Goal: Task Accomplishment & Management: Use online tool/utility

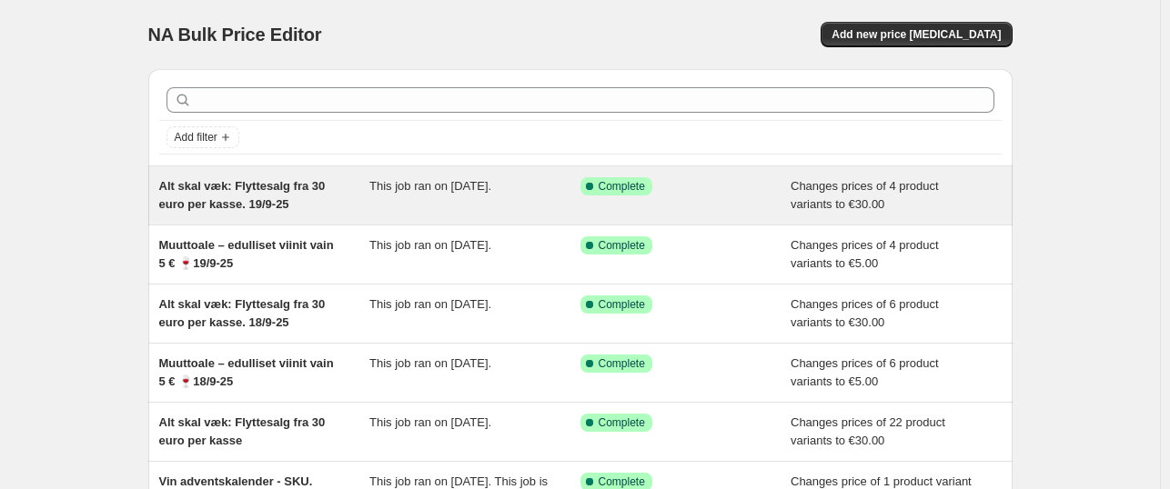
click at [337, 196] on div "Alt skal væk: Flyttesalg fra 30 euro per kasse. 19/9-25" at bounding box center [264, 195] width 211 height 36
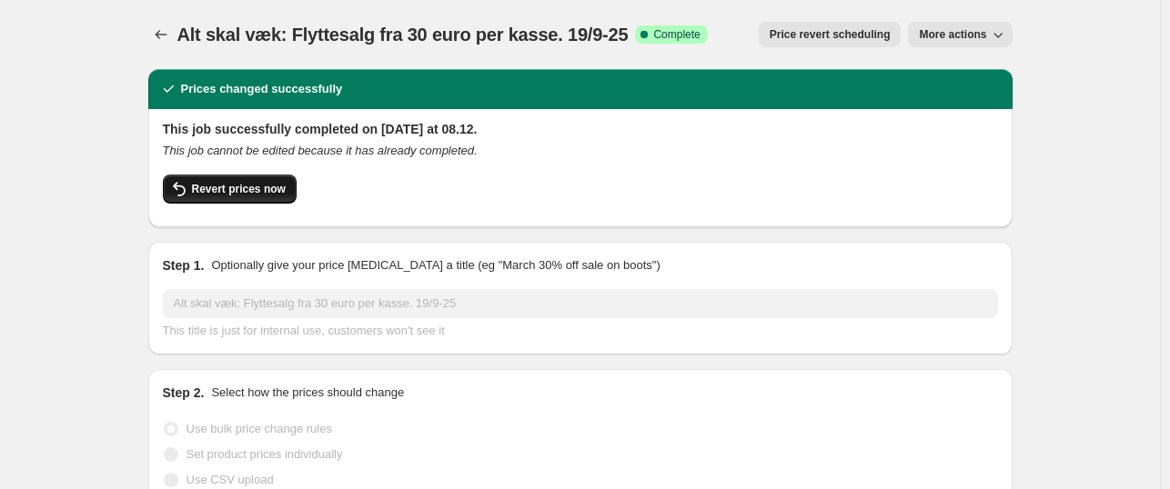
click at [258, 193] on span "Revert prices now" at bounding box center [239, 189] width 94 height 15
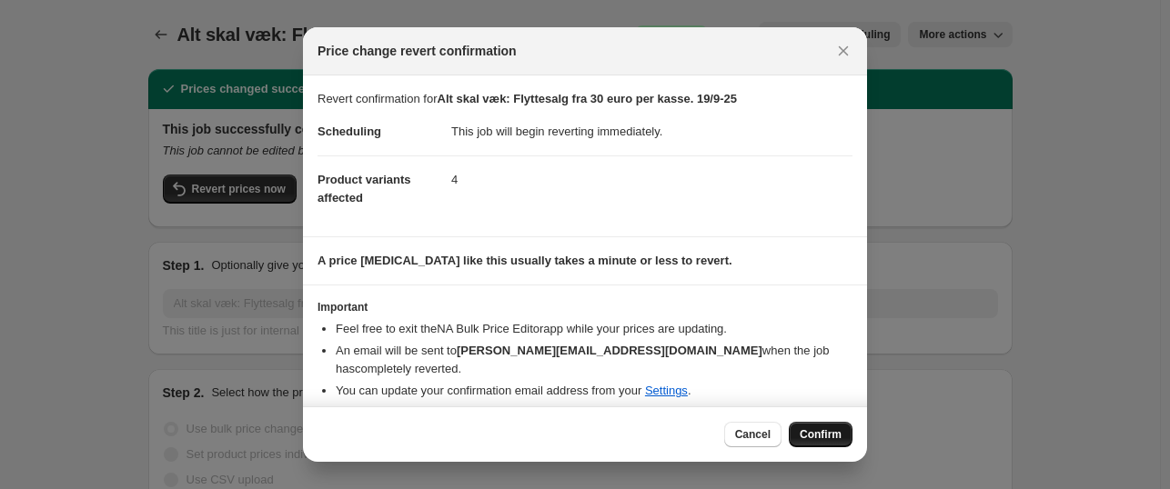
click at [830, 440] on span "Confirm" at bounding box center [820, 434] width 42 height 15
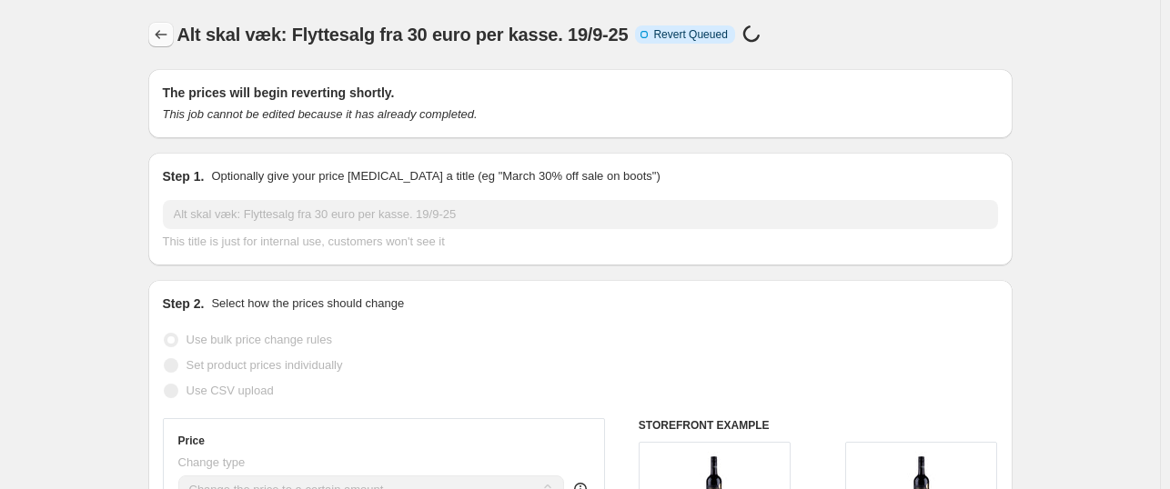
click at [167, 40] on icon "Price change jobs" at bounding box center [161, 34] width 18 height 18
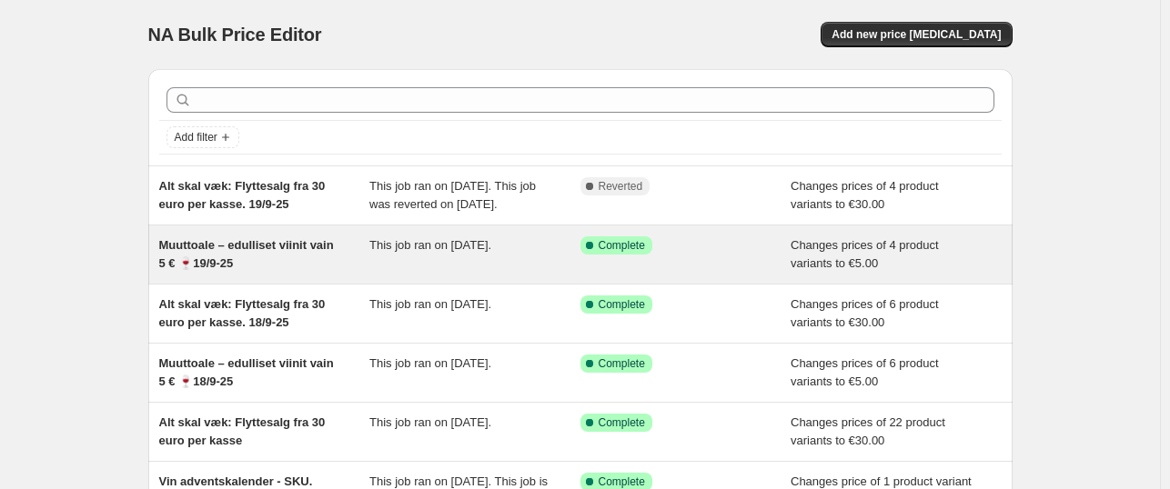
click at [295, 273] on div "Muuttoale – edulliset viinit vain 5 € 🍷19/9-25" at bounding box center [264, 254] width 211 height 36
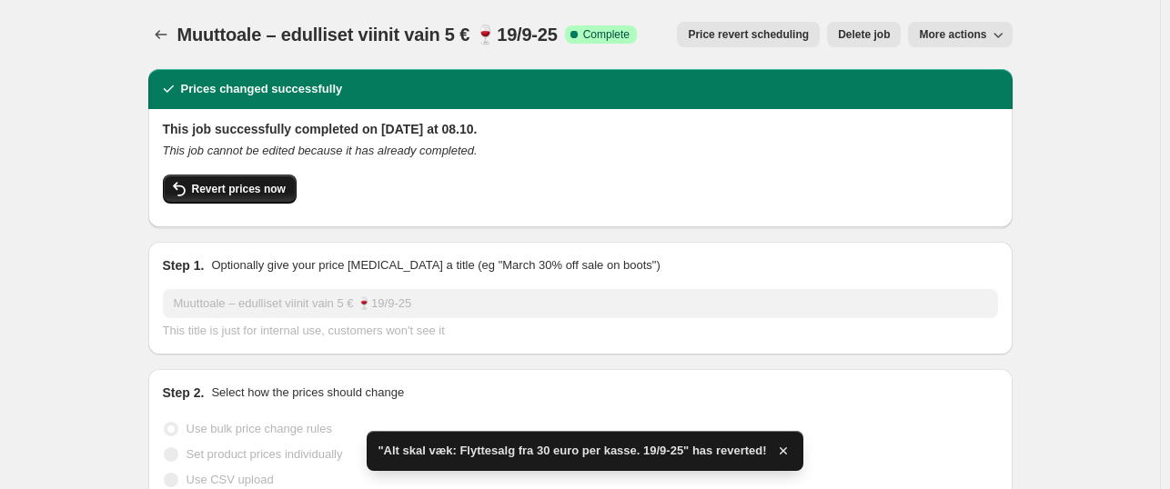
click at [241, 179] on button "Revert prices now" at bounding box center [230, 189] width 134 height 29
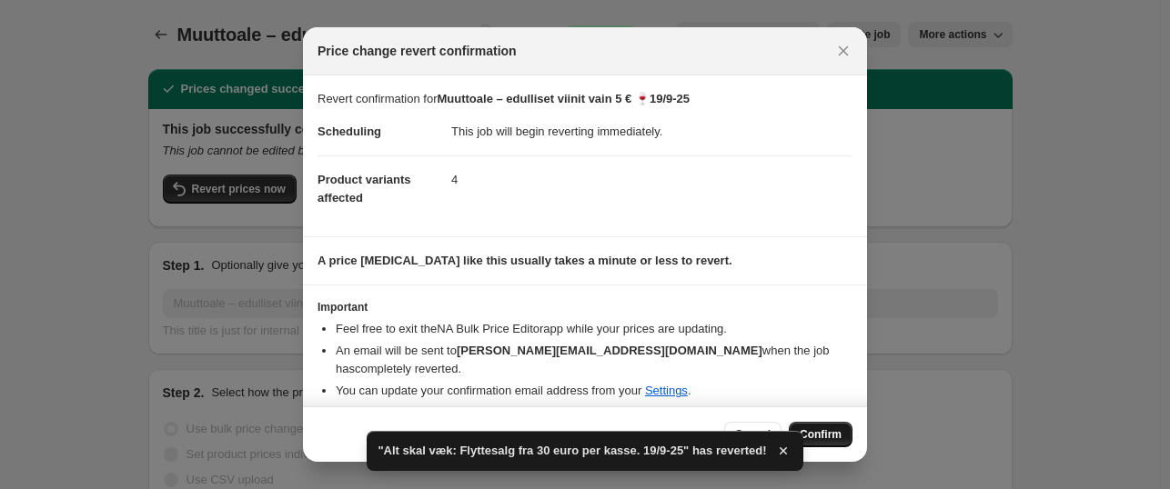
click at [826, 430] on span "Confirm" at bounding box center [820, 434] width 42 height 15
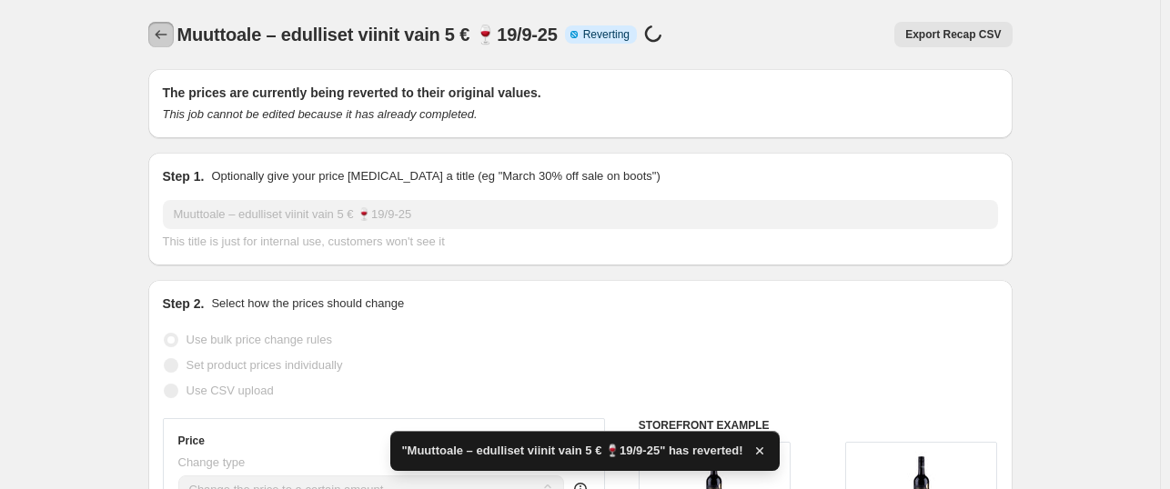
click at [170, 28] on icon "Price change jobs" at bounding box center [161, 34] width 18 height 18
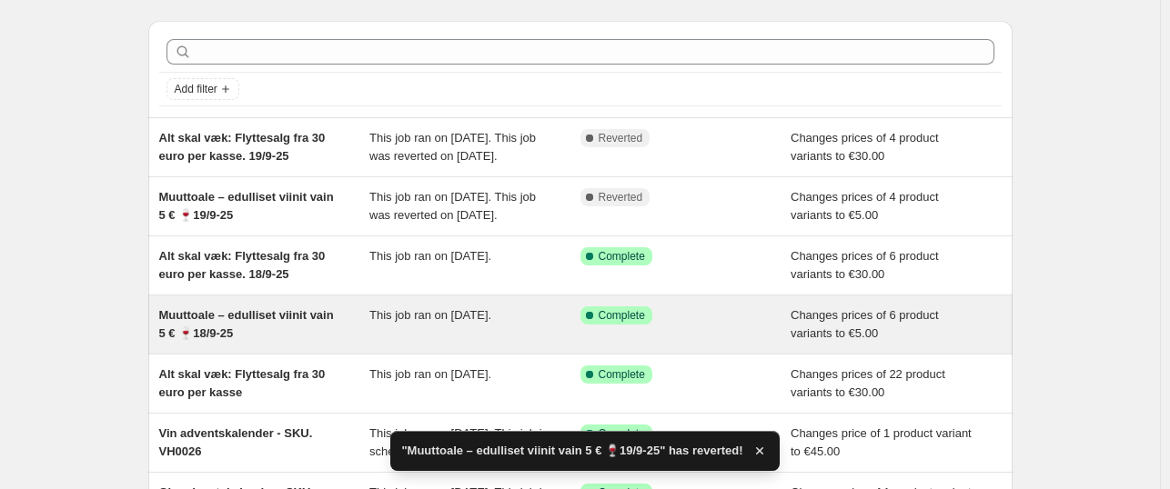
scroll to position [182, 0]
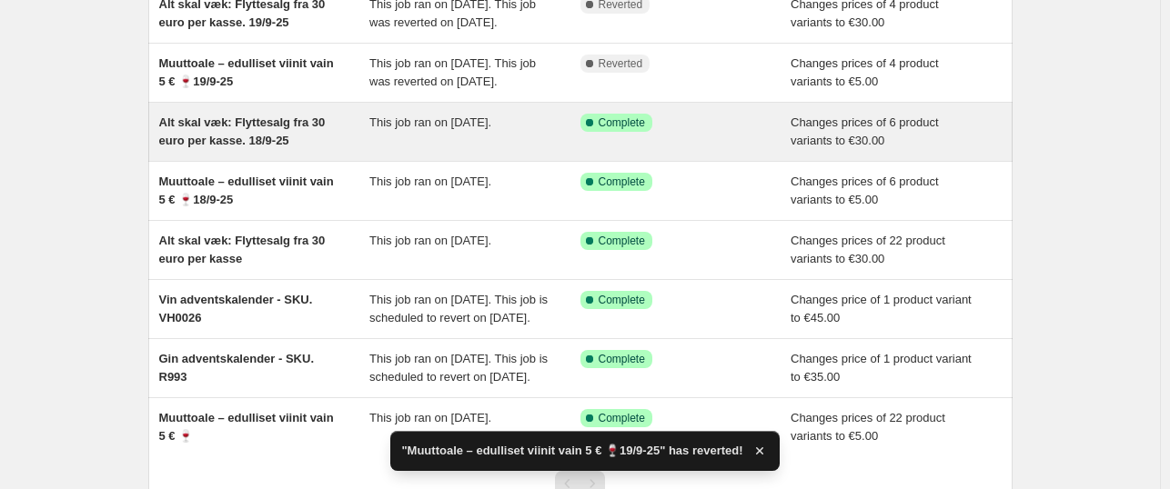
click at [274, 147] on span "Alt skal væk: Flyttesalg fra 30 euro per kasse. 18/9-25" at bounding box center [242, 132] width 166 height 32
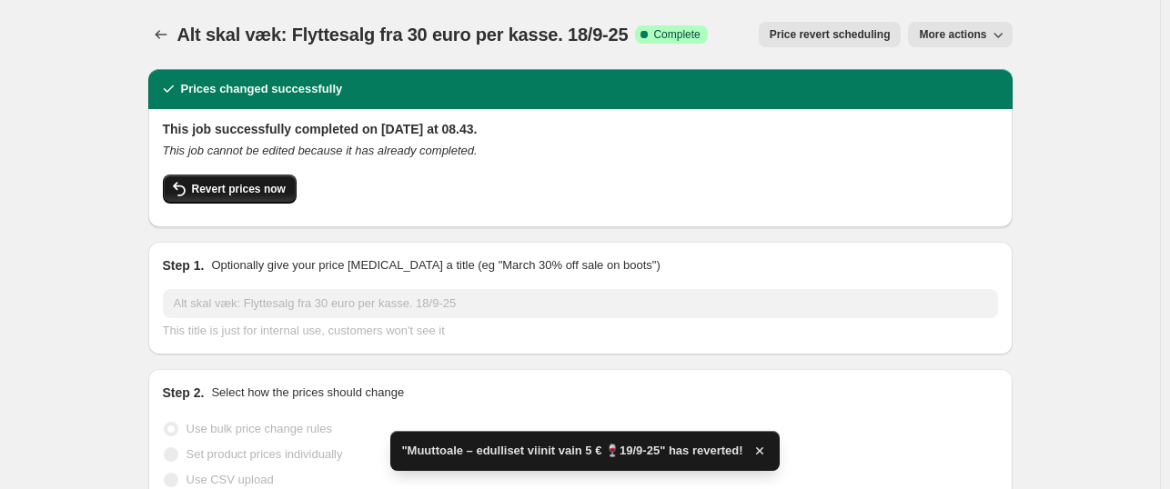
click at [271, 184] on span "Revert prices now" at bounding box center [239, 189] width 94 height 15
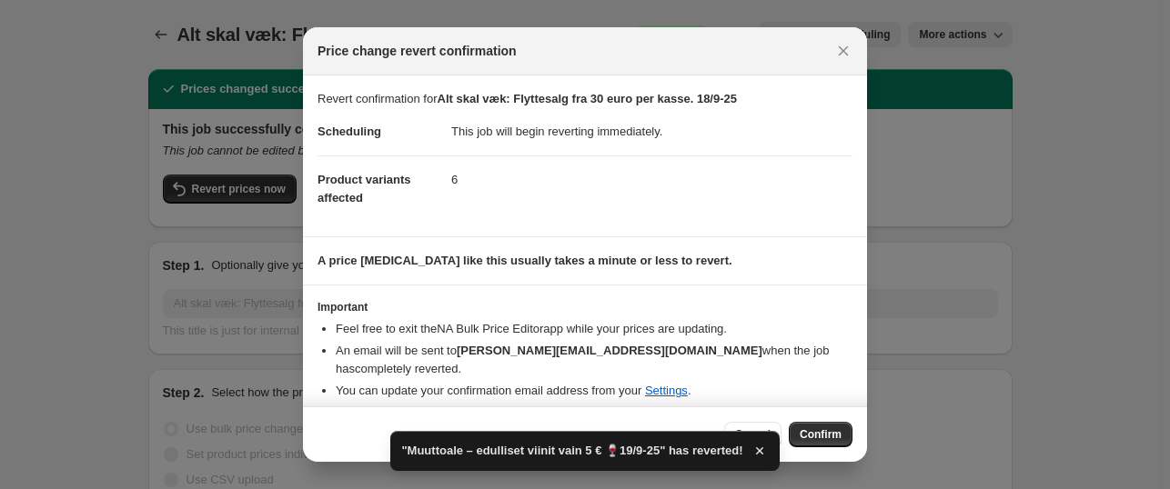
click at [823, 421] on div "Cancel Confirm" at bounding box center [585, 434] width 564 height 55
click at [822, 439] on span "Confirm" at bounding box center [820, 434] width 42 height 15
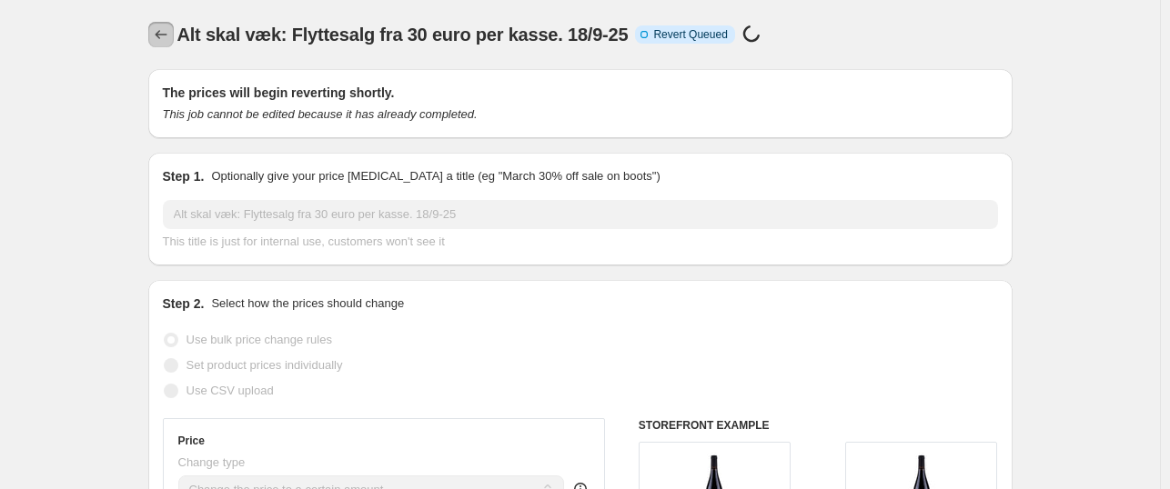
click at [166, 32] on icon "Price change jobs" at bounding box center [161, 34] width 18 height 18
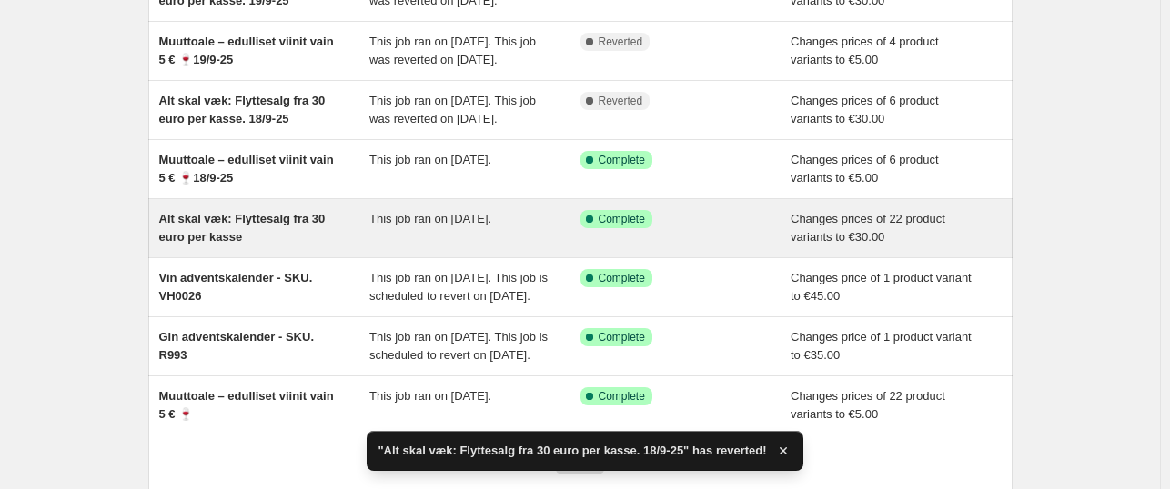
scroll to position [273, 0]
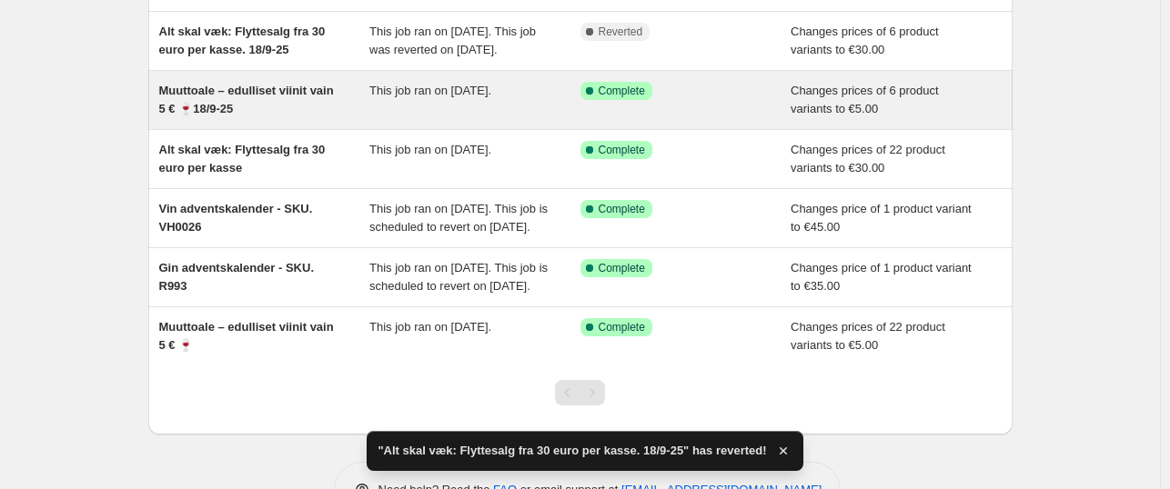
click at [290, 118] on div "Muuttoale – edulliset viinit vain 5 € 🍷18/9-25" at bounding box center [264, 100] width 211 height 36
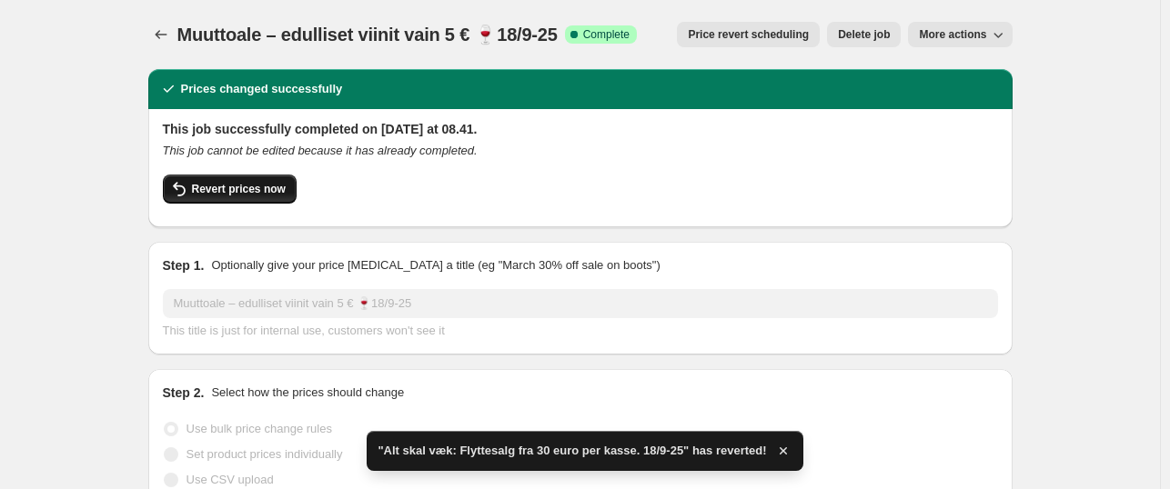
click at [255, 189] on span "Revert prices now" at bounding box center [239, 189] width 94 height 15
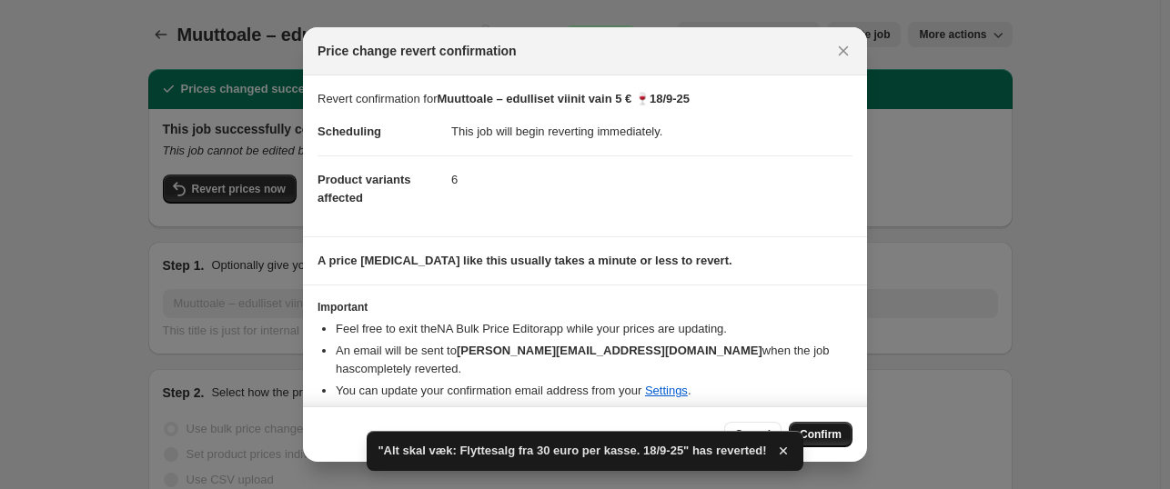
click at [822, 427] on button "Confirm" at bounding box center [821, 434] width 64 height 25
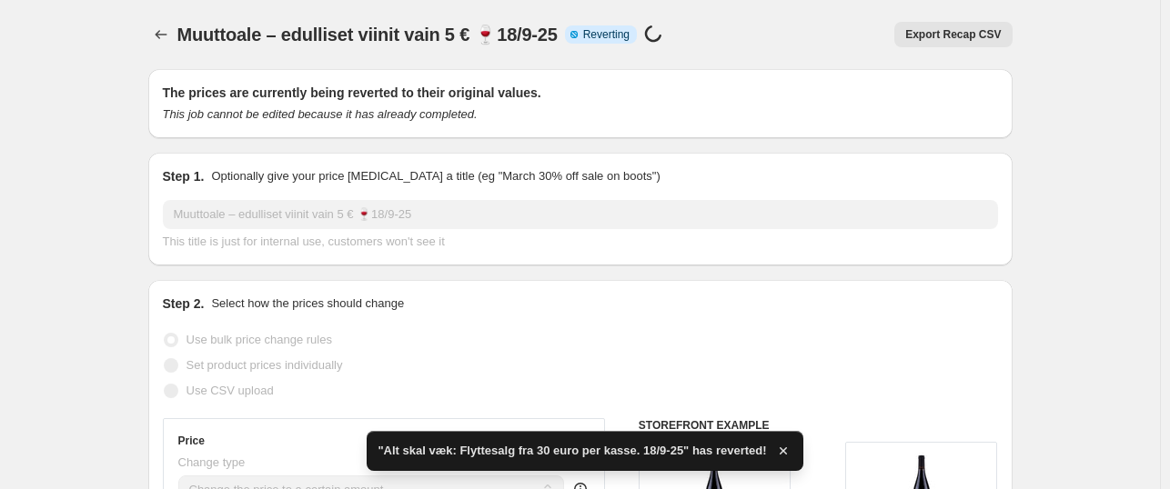
click at [152, 33] on button "Price change jobs" at bounding box center [160, 34] width 25 height 25
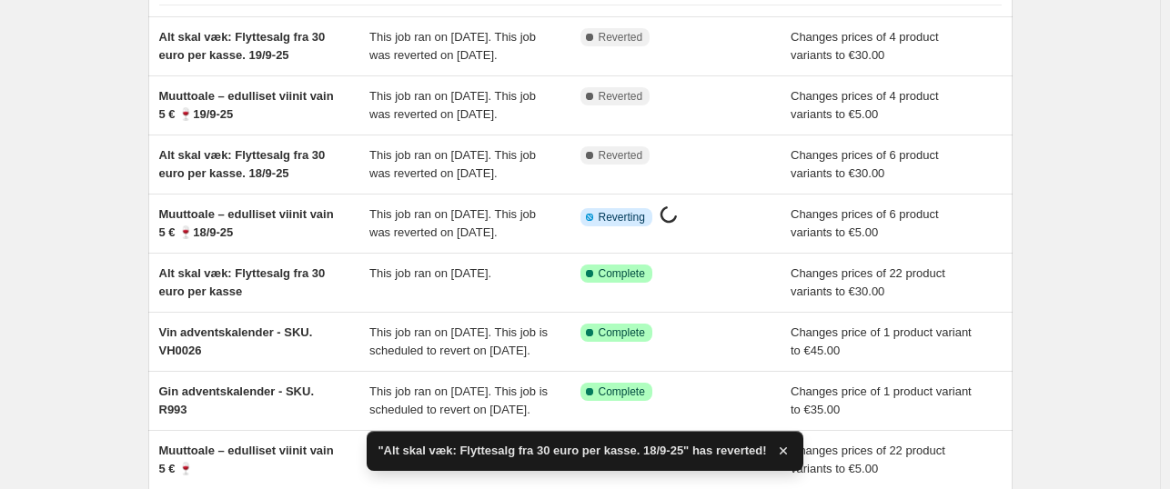
scroll to position [364, 0]
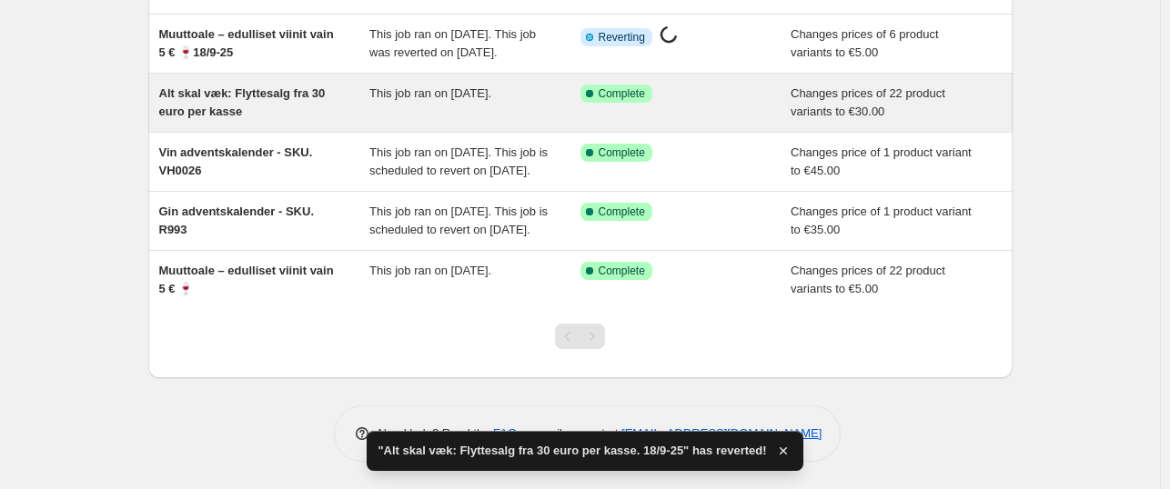
click at [246, 118] on span "Alt skal væk: Flyttesalg fra 30 euro per kasse" at bounding box center [242, 102] width 166 height 32
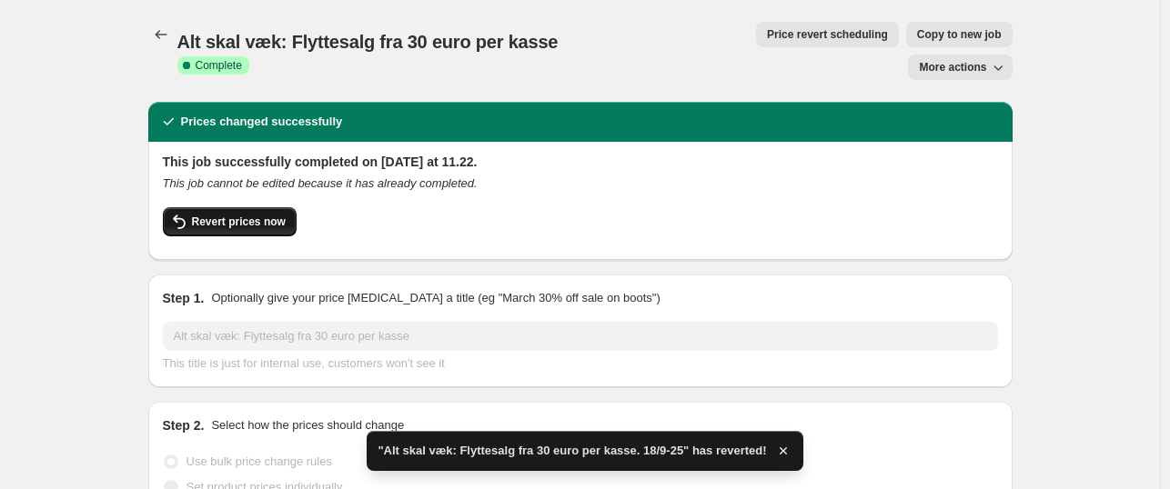
click at [243, 215] on span "Revert prices now" at bounding box center [239, 222] width 94 height 15
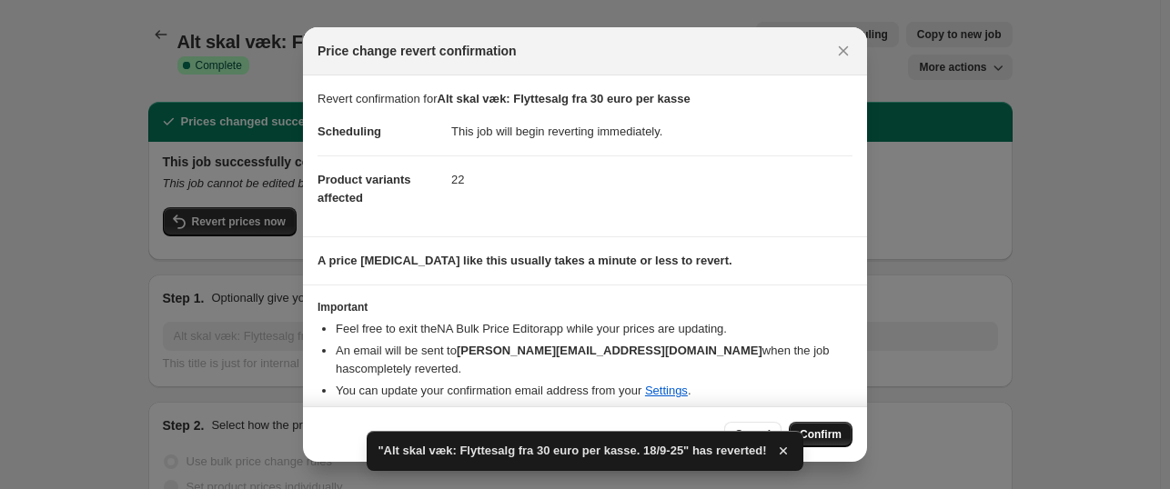
click at [824, 431] on span "Confirm" at bounding box center [820, 434] width 42 height 15
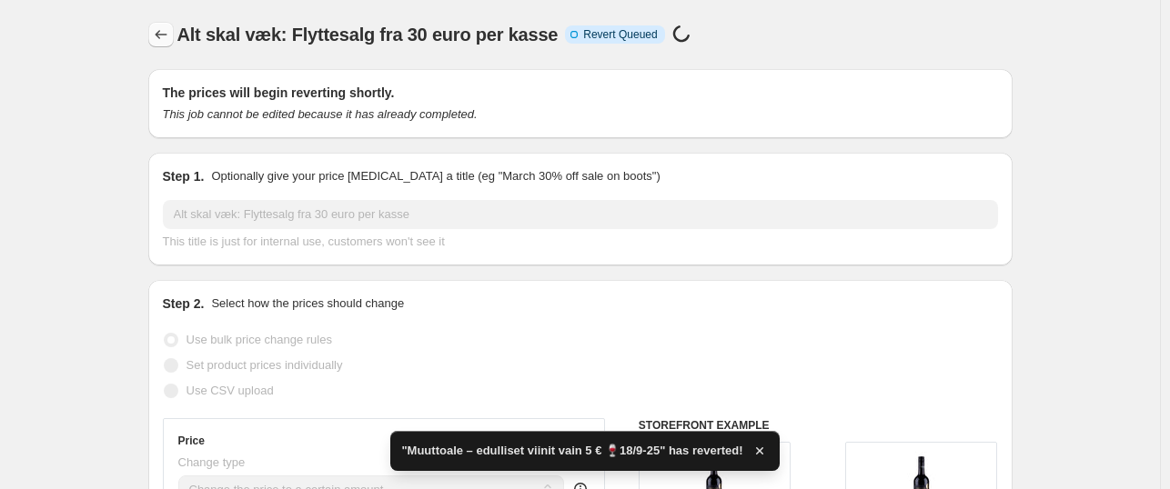
drag, startPoint x: 146, startPoint y: 31, endPoint x: 156, endPoint y: 43, distance: 15.5
click at [156, 44] on button "Price change jobs" at bounding box center [160, 34] width 25 height 25
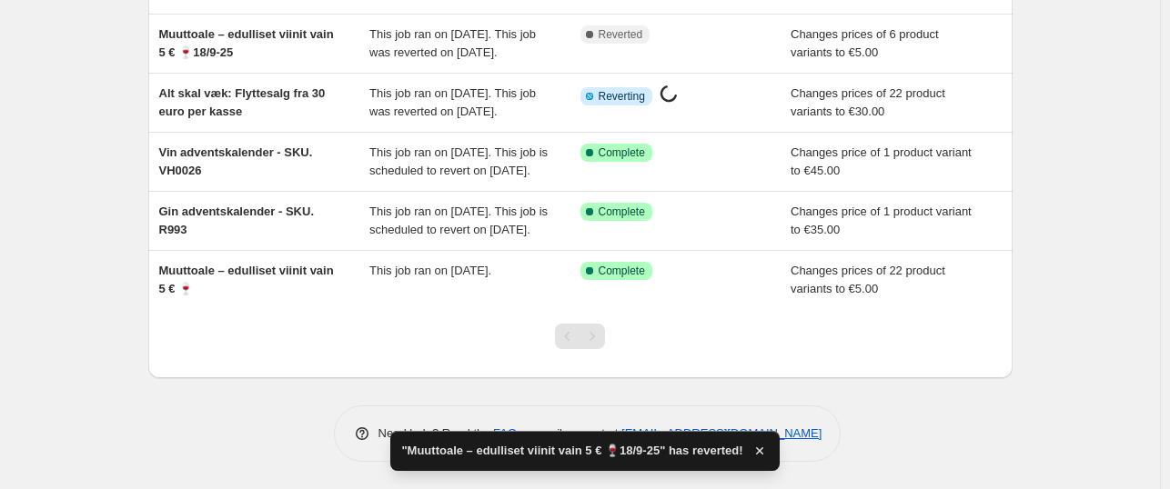
scroll to position [454, 0]
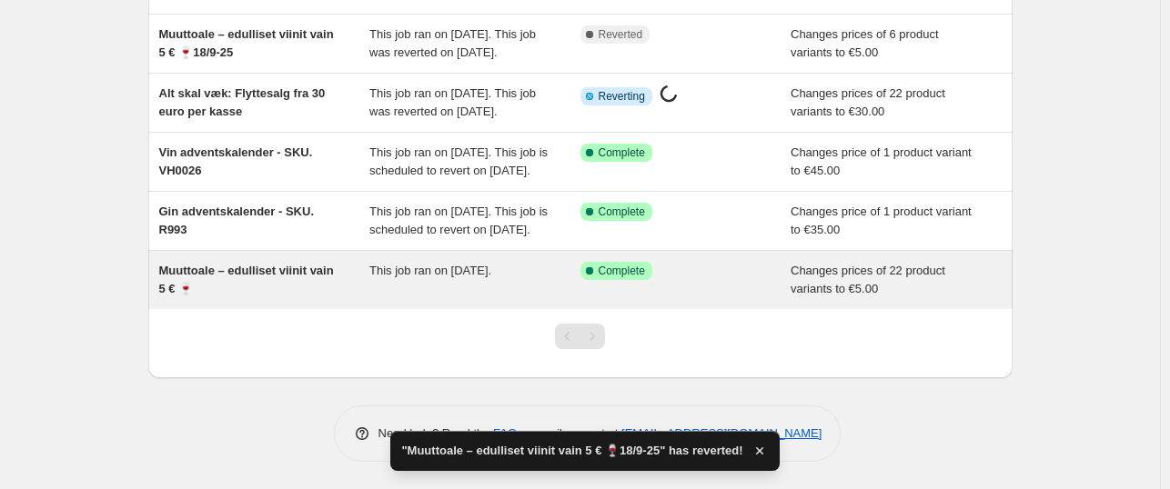
click at [319, 294] on div "Muuttoale – edulliset viinit vain 5 € 🍷" at bounding box center [264, 280] width 211 height 36
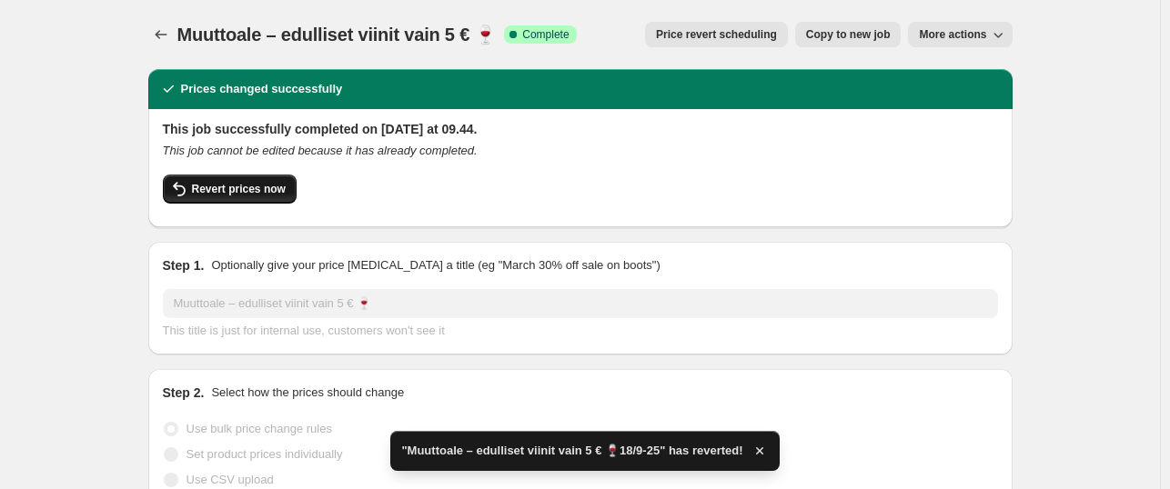
click at [273, 200] on button "Revert prices now" at bounding box center [230, 189] width 134 height 29
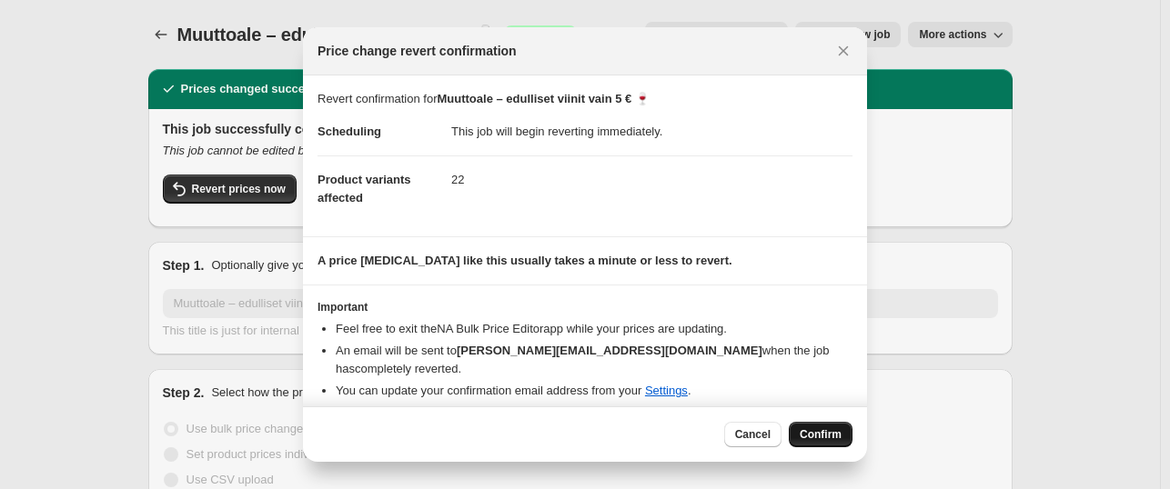
click at [814, 439] on span "Confirm" at bounding box center [820, 434] width 42 height 15
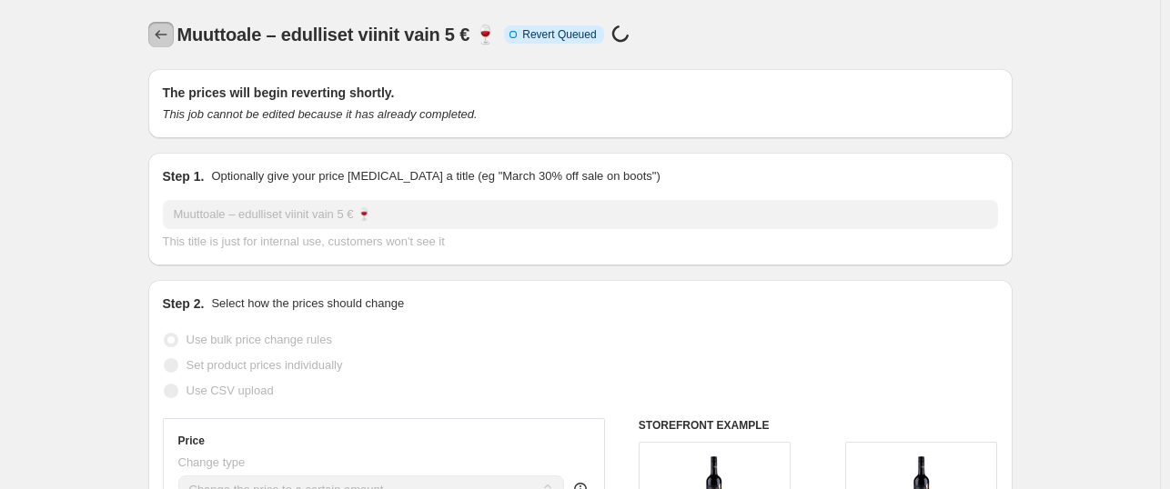
click at [166, 44] on button "Price change jobs" at bounding box center [160, 34] width 25 height 25
